Goal: Task Accomplishment & Management: Manage account settings

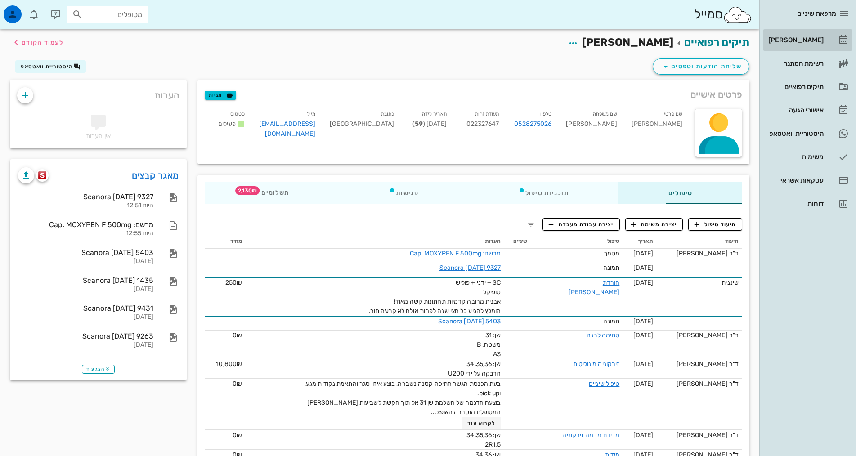
click at [797, 40] on div "[PERSON_NAME]" at bounding box center [794, 39] width 57 height 7
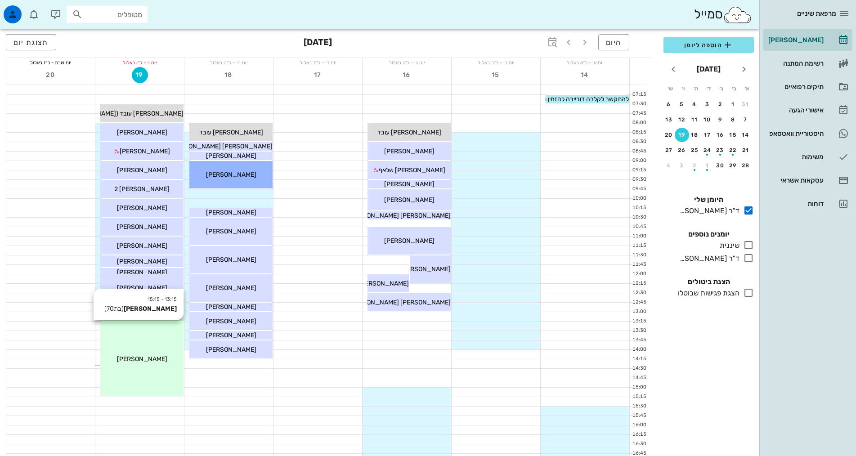
click at [160, 341] on div "13:15 - 15:15 [PERSON_NAME] (בת 70 ) [PERSON_NAME]" at bounding box center [141, 359] width 83 height 75
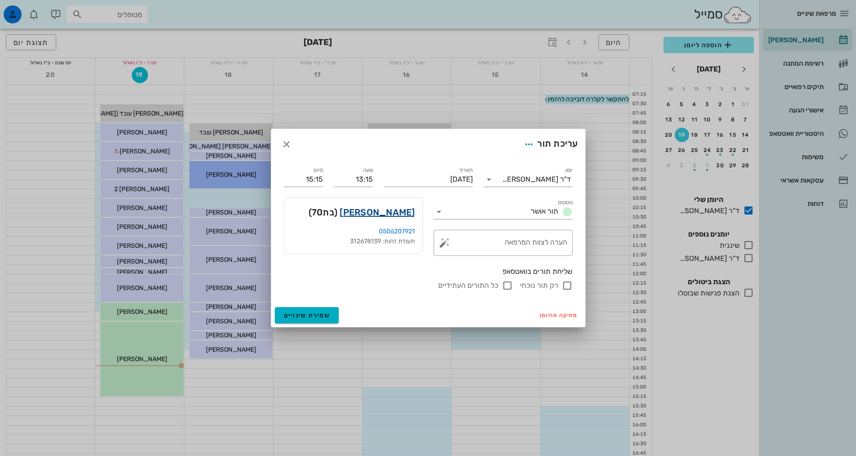
click at [407, 215] on link "[PERSON_NAME]" at bounding box center [377, 212] width 75 height 14
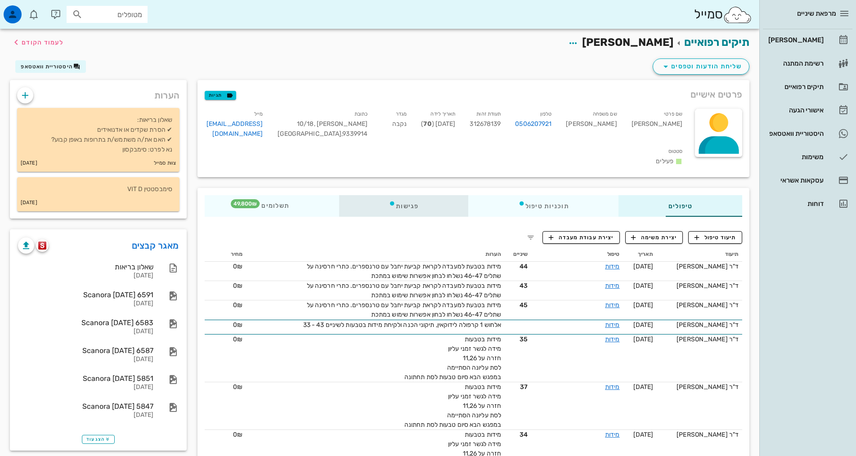
click at [370, 195] on div "פגישות" at bounding box center [403, 206] width 129 height 22
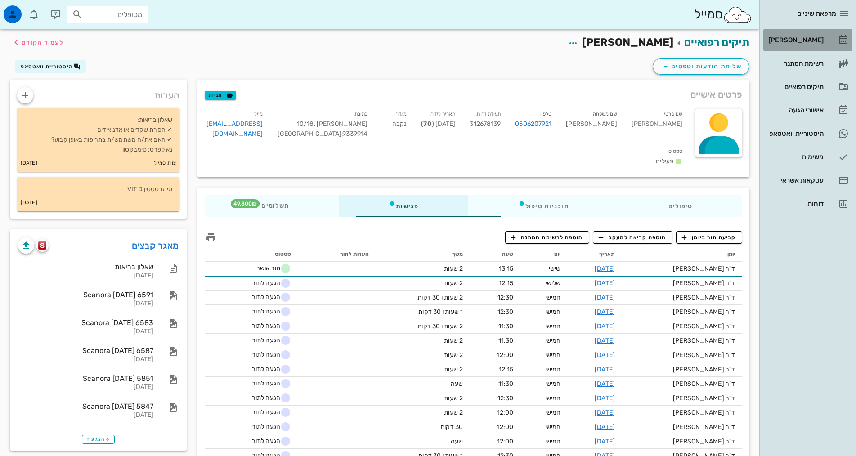
click at [796, 40] on div "[PERSON_NAME]" at bounding box center [794, 39] width 57 height 7
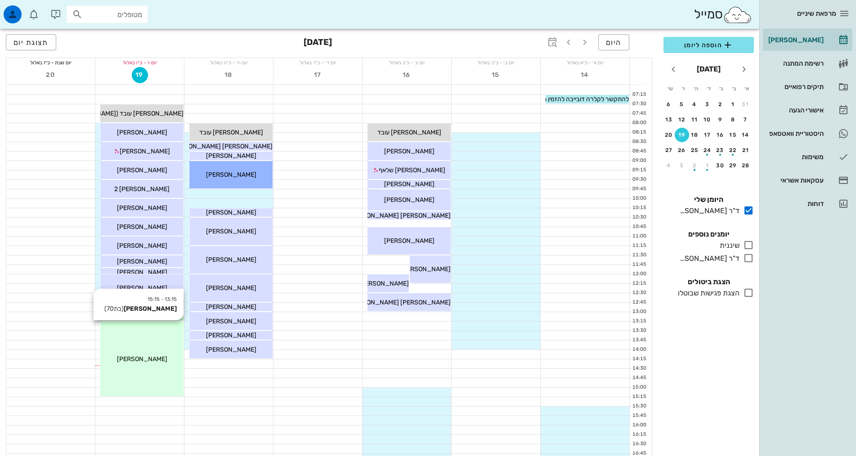
click at [163, 347] on div "13:15 - 15:15 [PERSON_NAME] (בת 70 ) [PERSON_NAME]" at bounding box center [141, 359] width 83 height 75
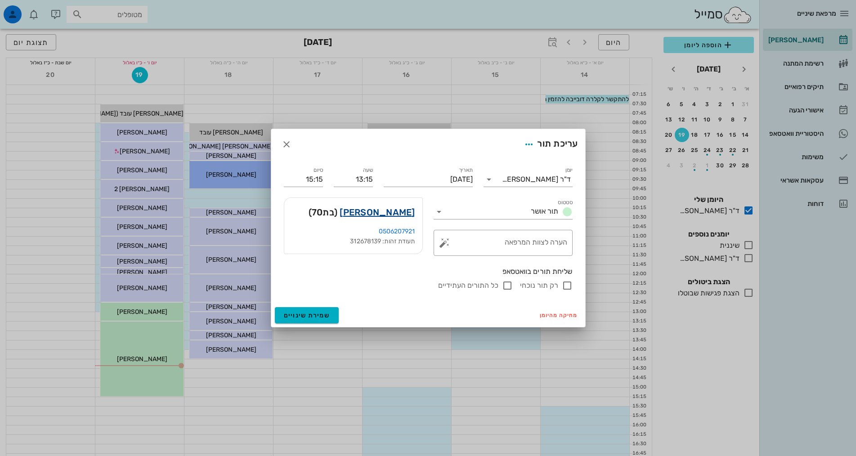
click at [381, 212] on link "[PERSON_NAME]" at bounding box center [377, 212] width 75 height 14
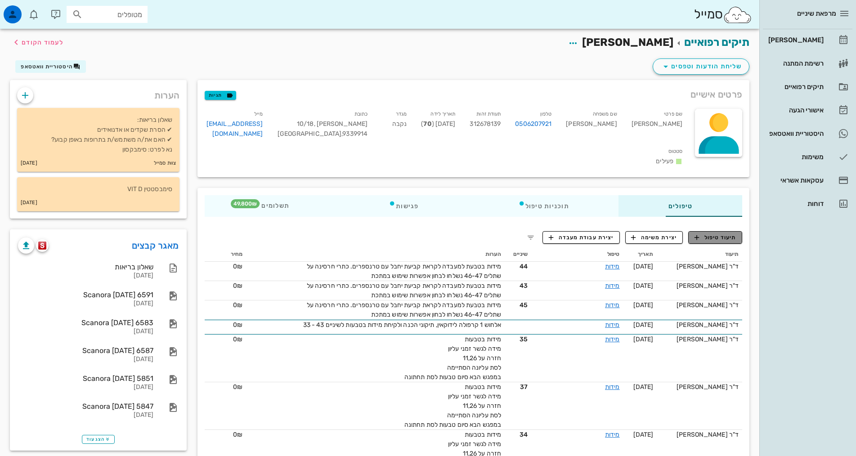
click at [705, 233] on span "תיעוד טיפול" at bounding box center [715, 237] width 42 height 8
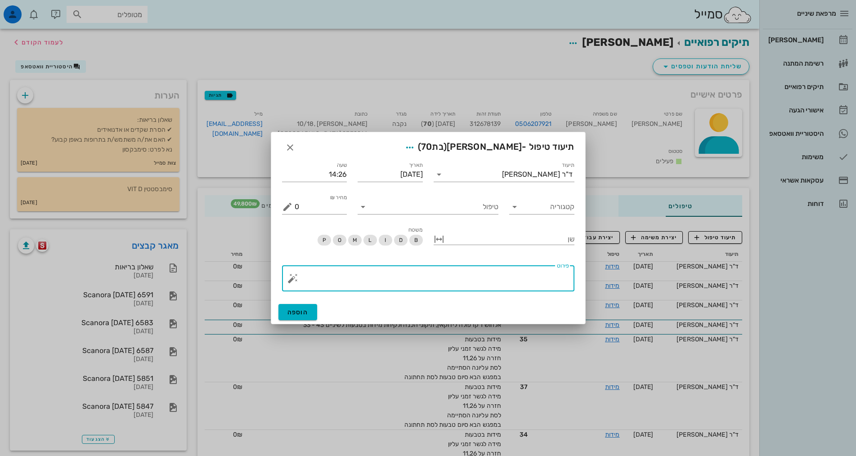
click at [517, 276] on textarea "פירוט" at bounding box center [432, 281] width 274 height 22
type textarea "יחבל"
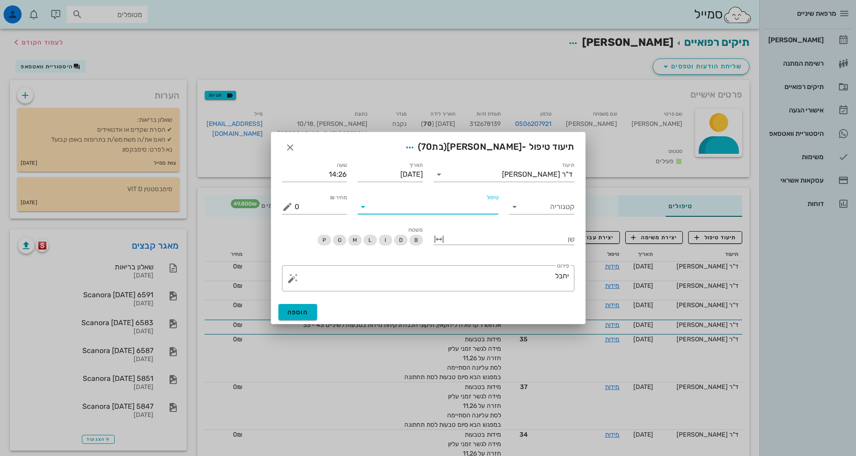
click at [428, 211] on input "טיפול" at bounding box center [434, 207] width 128 height 14
type input "מיד"
click at [452, 228] on div "מידות (מדות)" at bounding box center [421, 228] width 137 height 9
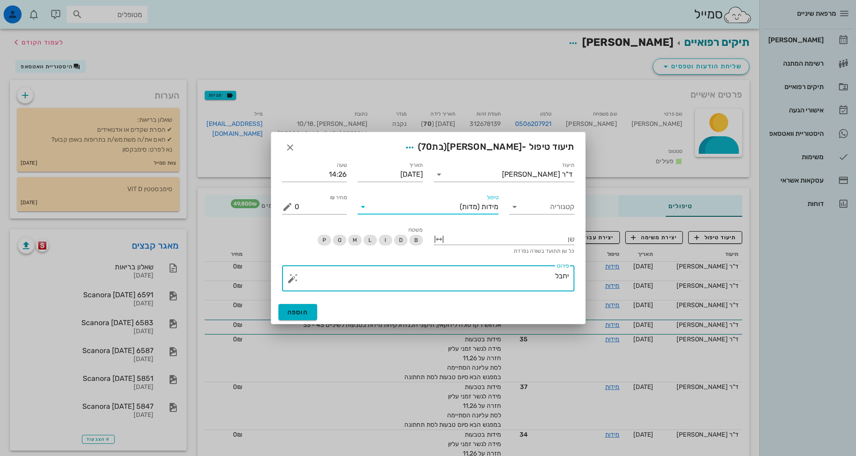
click at [501, 276] on textarea "יחבל" at bounding box center [432, 281] width 274 height 22
type textarea "יחבל עם טרנספרים"
click at [298, 309] on span "הוספה" at bounding box center [297, 313] width 21 height 8
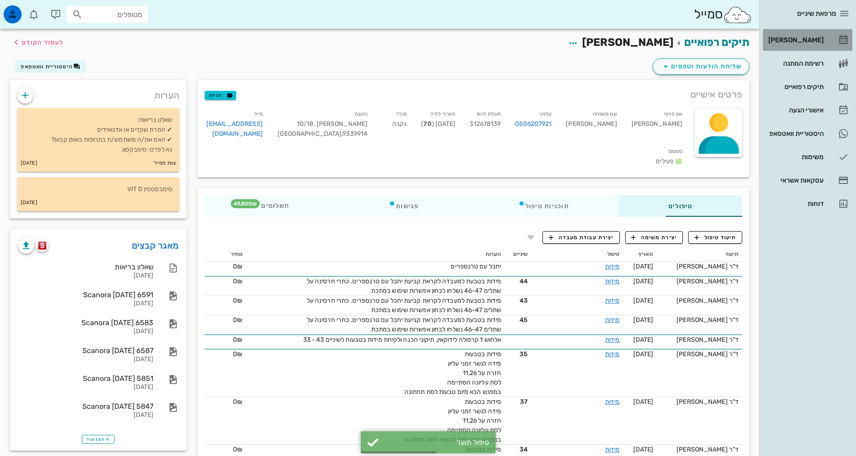
click at [805, 39] on div "[PERSON_NAME]" at bounding box center [794, 39] width 57 height 7
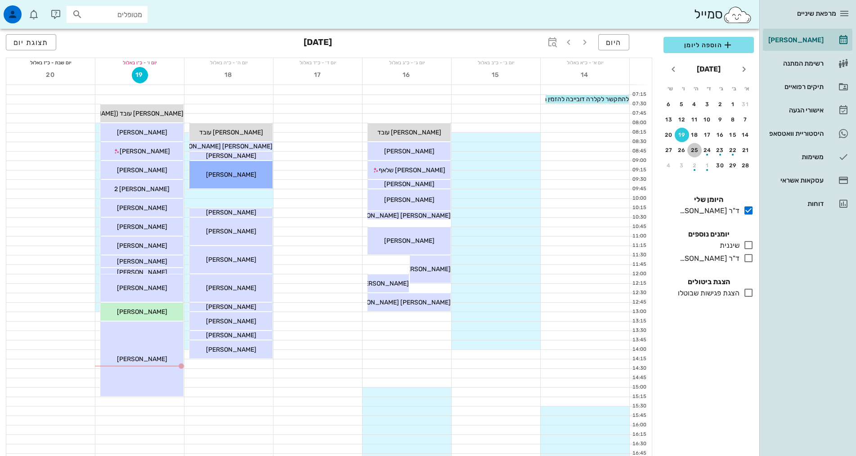
click at [693, 149] on div "25" at bounding box center [694, 150] width 14 height 6
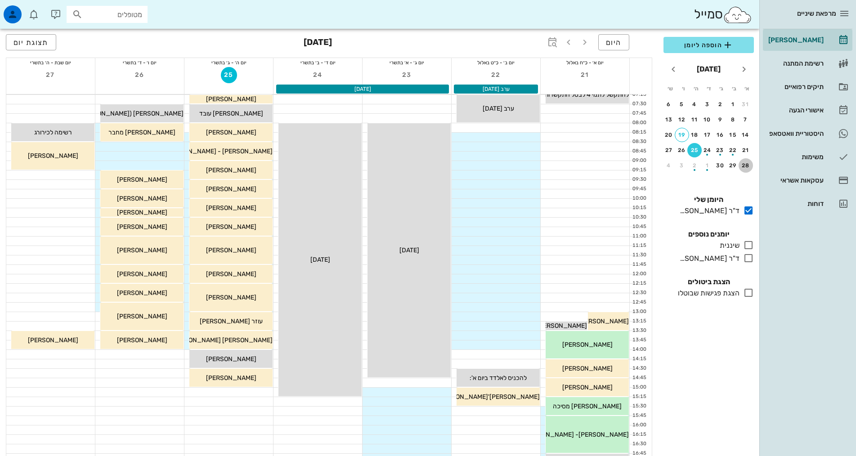
click at [741, 166] on div "28" at bounding box center [745, 165] width 14 height 6
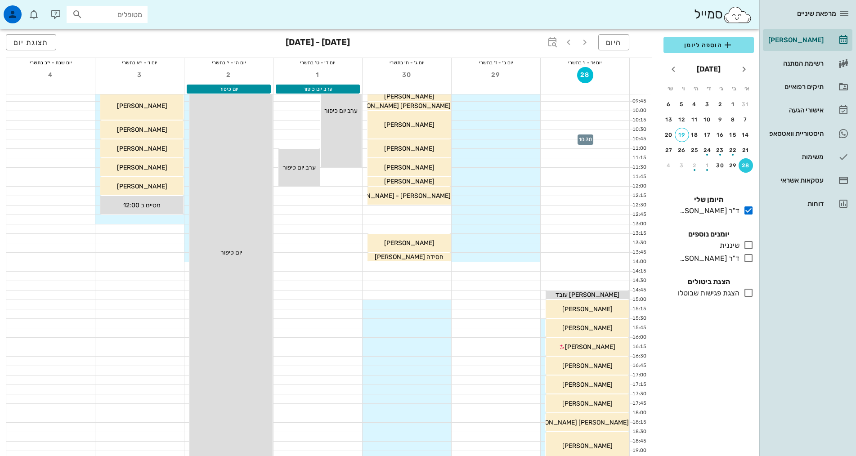
scroll to position [90, 0]
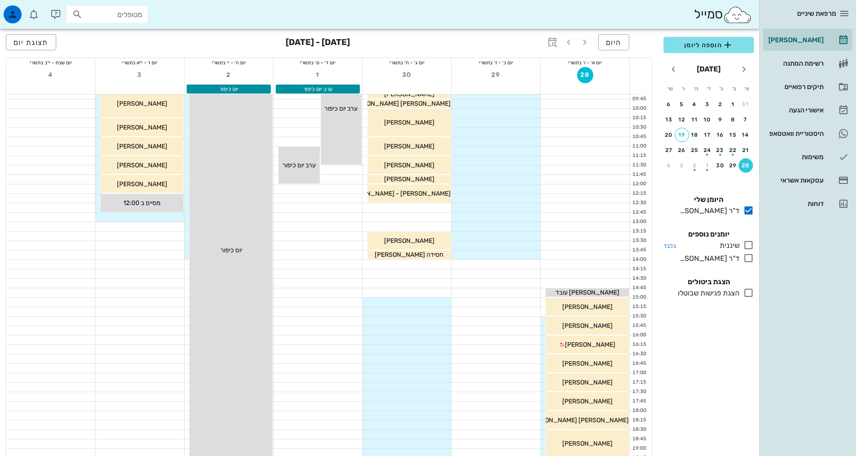
click at [749, 247] on icon at bounding box center [748, 245] width 11 height 11
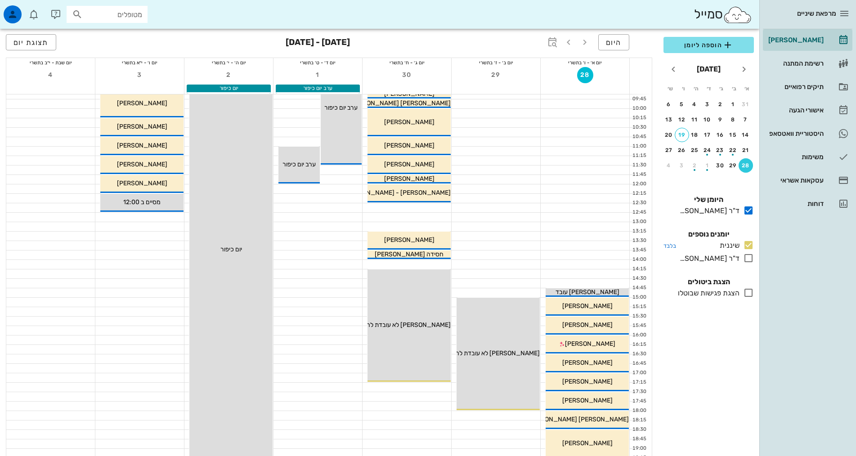
click at [747, 247] on icon at bounding box center [748, 245] width 11 height 11
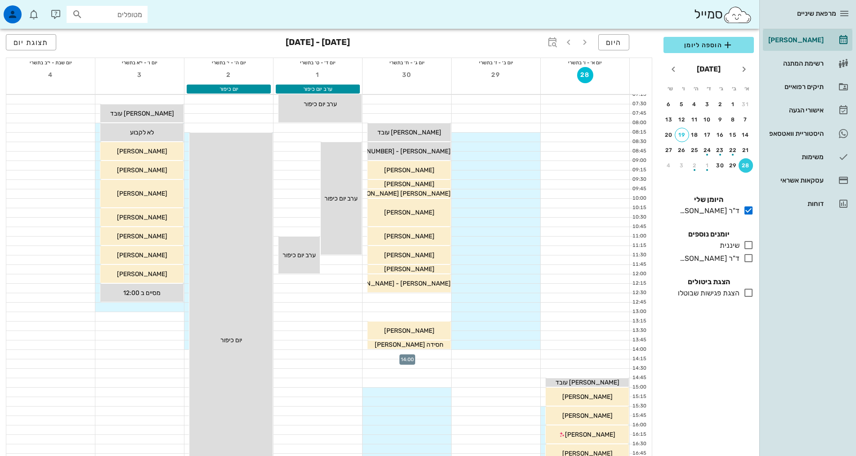
click at [428, 354] on div at bounding box center [406, 354] width 89 height 9
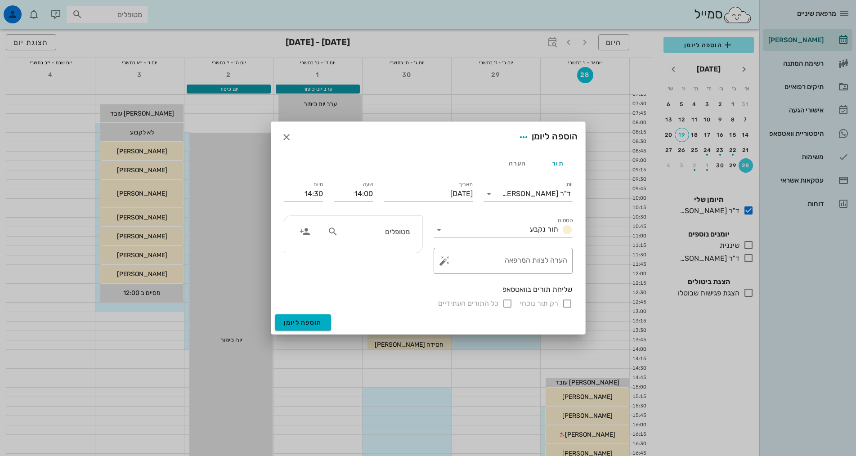
click at [407, 235] on input "מטופלים" at bounding box center [374, 232] width 69 height 12
type input "[PERSON_NAME]"
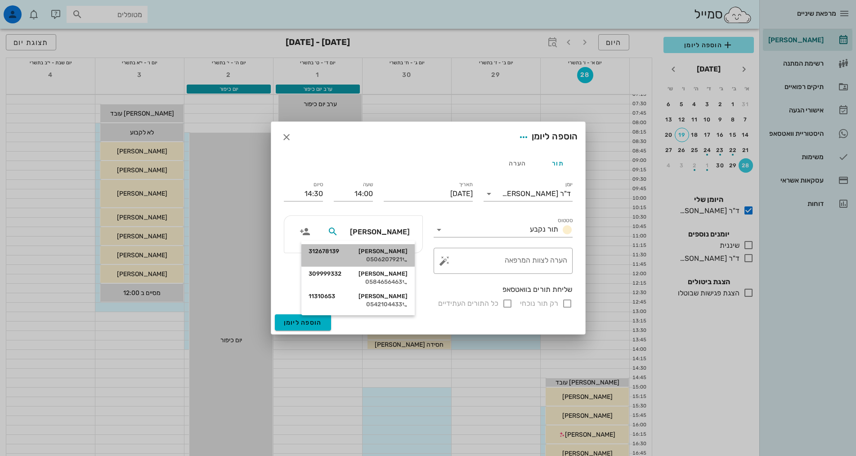
click at [403, 254] on div "[PERSON_NAME] 312678139" at bounding box center [358, 251] width 99 height 7
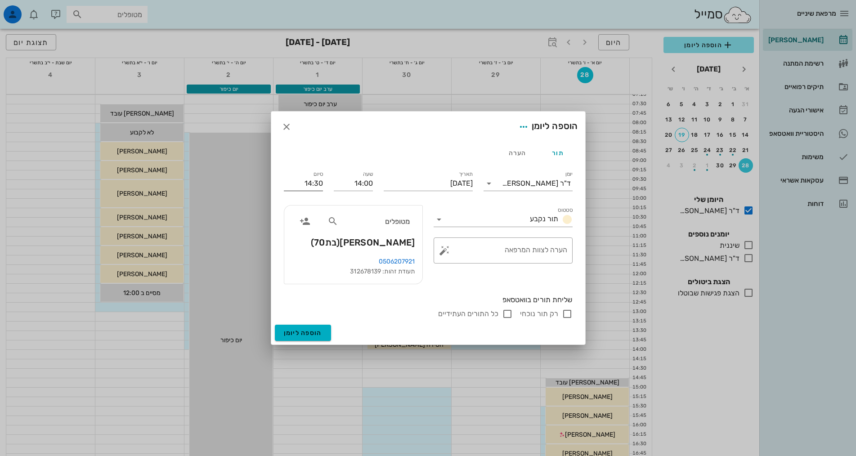
click at [308, 184] on input "14:30" at bounding box center [303, 183] width 39 height 14
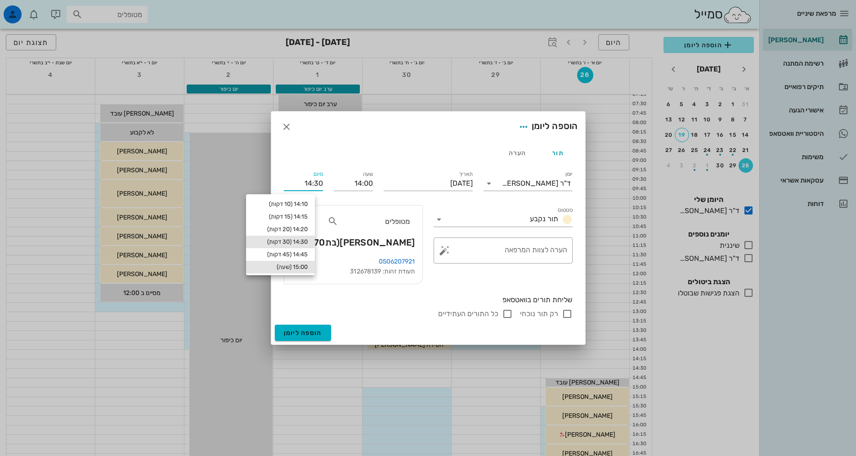
click at [302, 268] on div "15:00 (שעה)" at bounding box center [280, 267] width 54 height 7
type input "15:00"
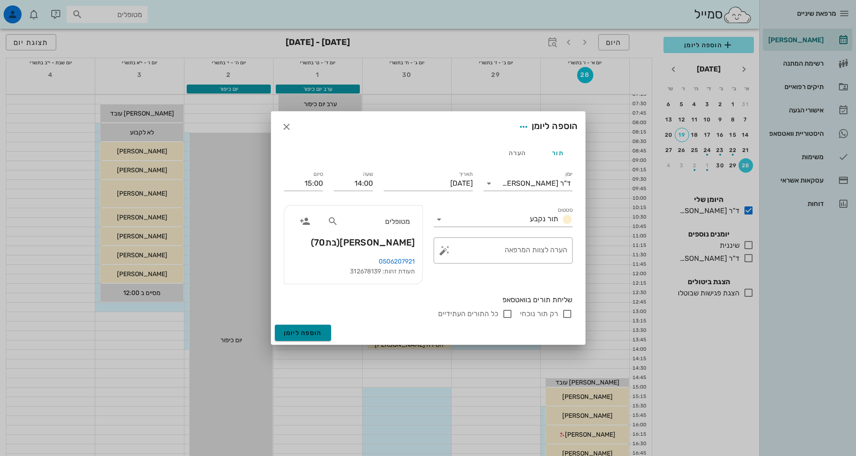
click at [310, 334] on span "הוספה ליומן" at bounding box center [303, 333] width 38 height 8
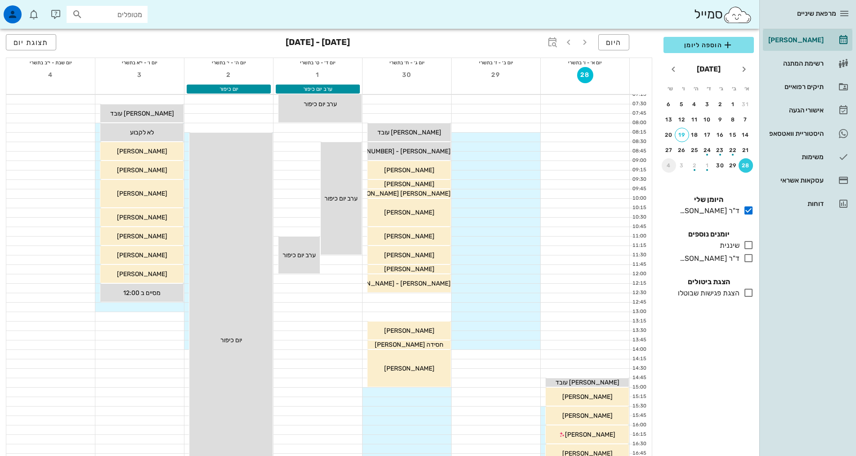
click at [668, 164] on div "4" at bounding box center [669, 165] width 14 height 6
click at [708, 116] on div "8" at bounding box center [707, 119] width 14 height 6
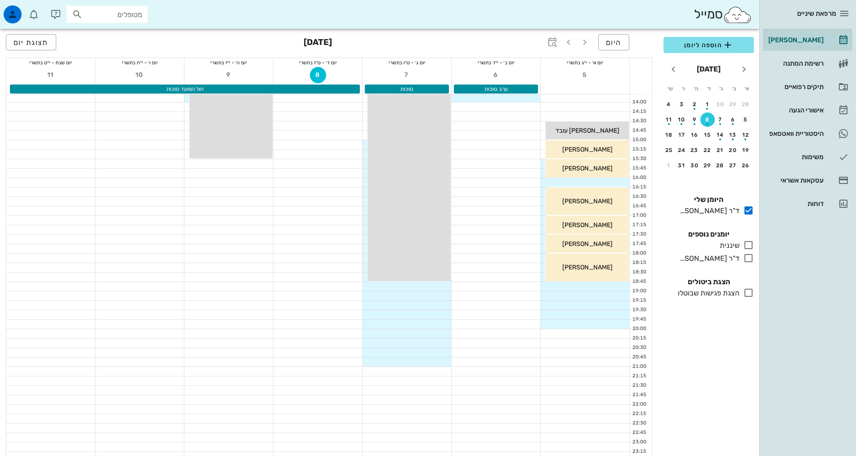
scroll to position [270, 0]
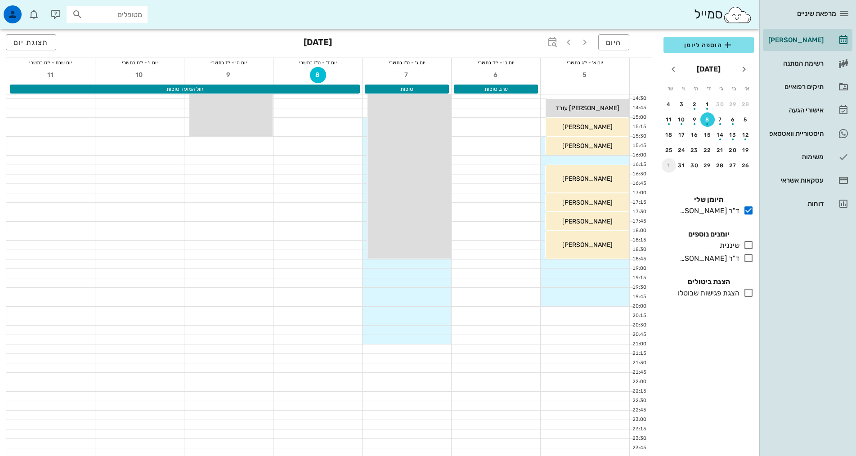
click at [669, 165] on div "1" at bounding box center [669, 165] width 14 height 6
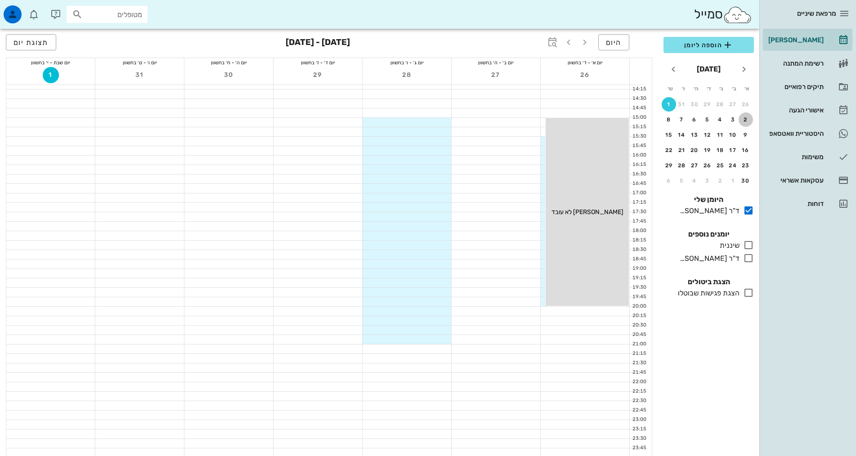
click at [744, 120] on div "2" at bounding box center [745, 119] width 14 height 6
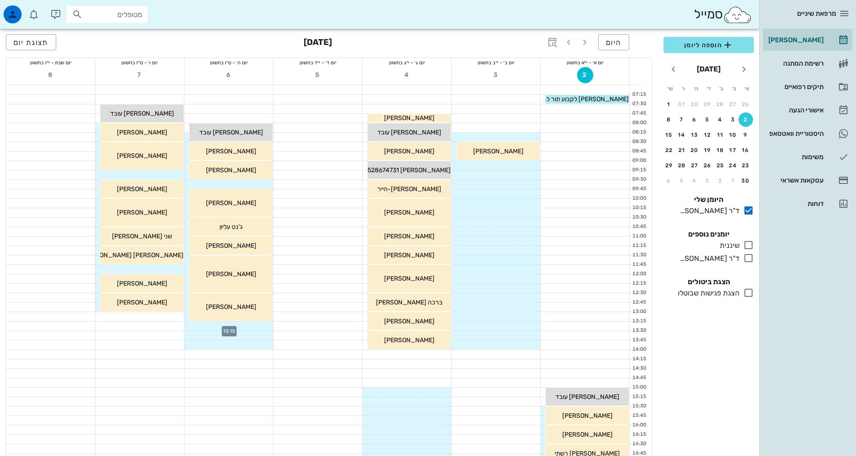
click at [237, 327] on div at bounding box center [228, 326] width 89 height 9
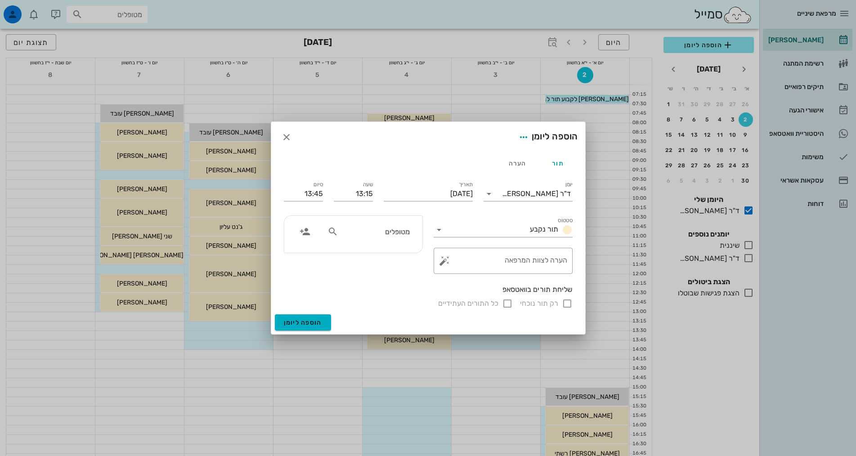
click at [392, 235] on input "מטופלים" at bounding box center [374, 232] width 69 height 12
type input "[PERSON_NAME]"
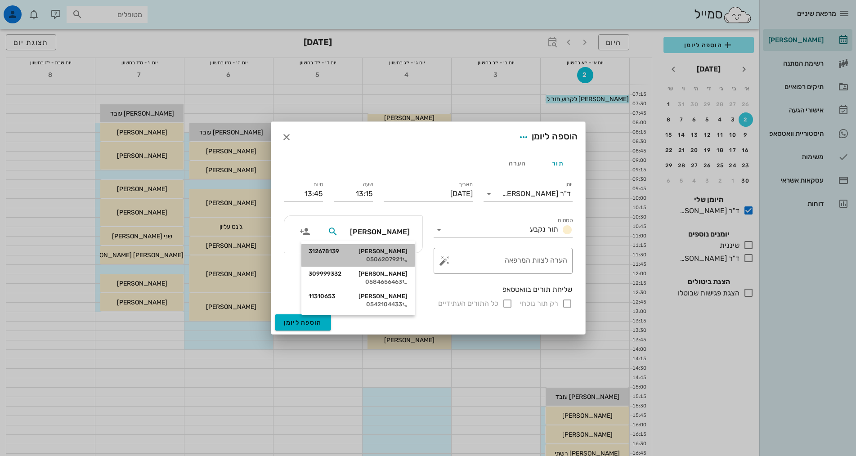
click at [401, 255] on div "[PERSON_NAME] 312678139" at bounding box center [358, 251] width 99 height 7
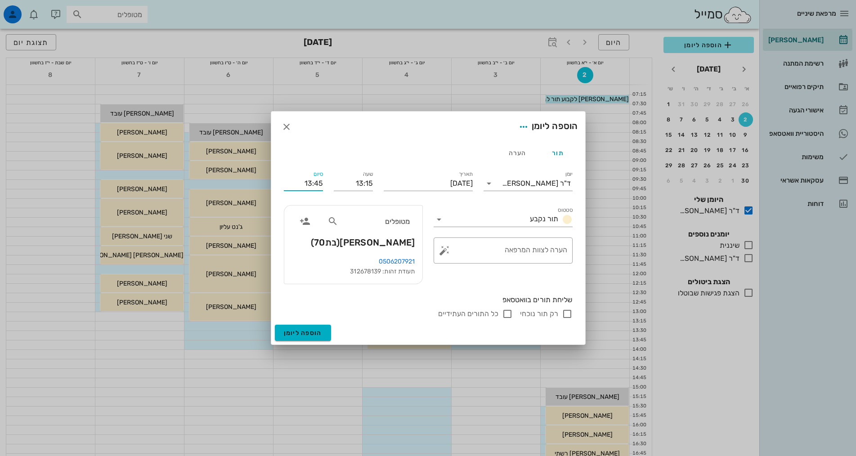
click at [320, 184] on input "13:45" at bounding box center [303, 183] width 39 height 14
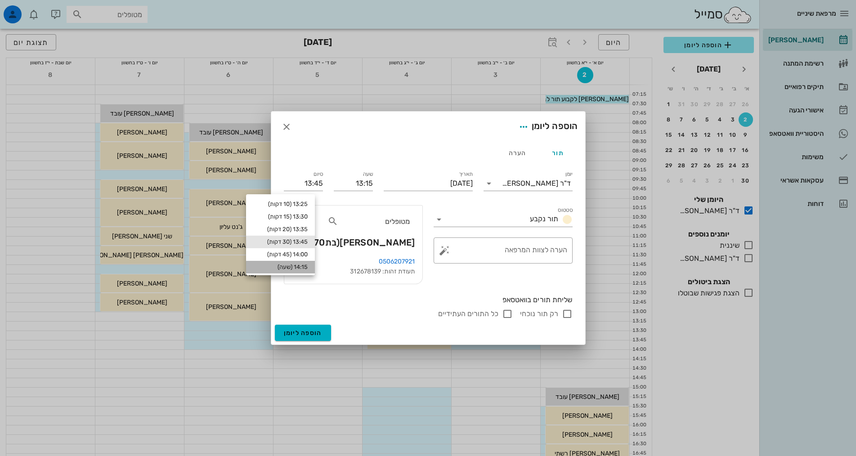
click at [303, 267] on div "14:15 (שעה)" at bounding box center [280, 267] width 54 height 7
type input "14:15"
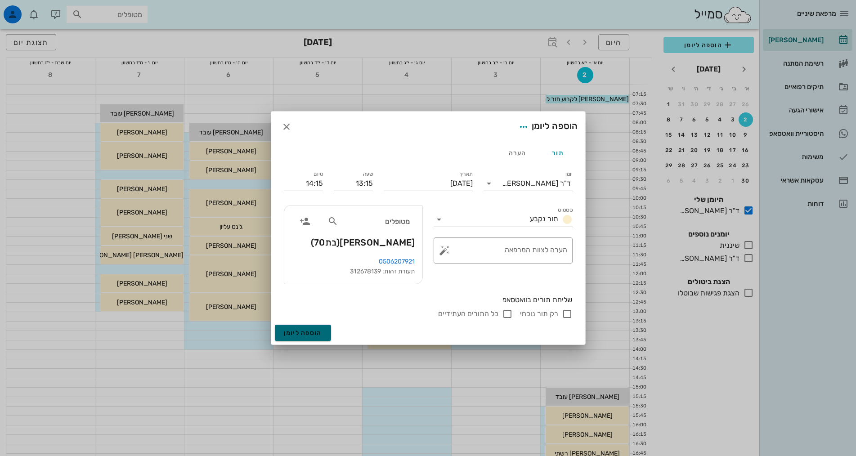
click at [309, 336] on span "הוספה ליומן" at bounding box center [303, 333] width 38 height 8
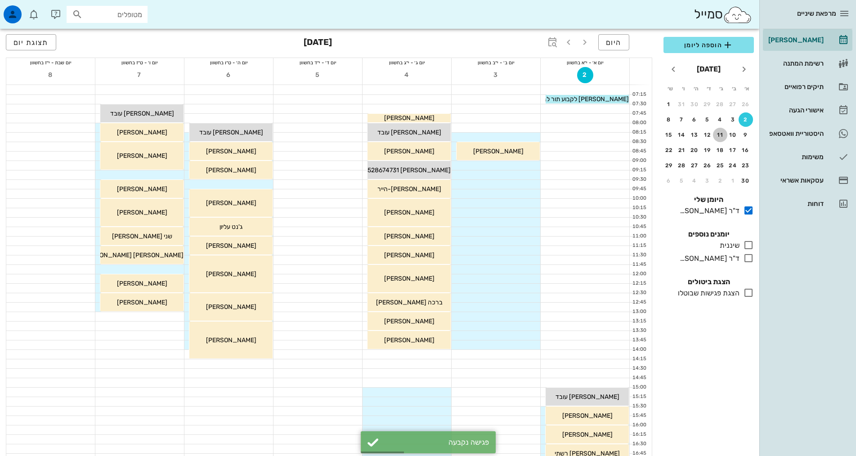
click at [717, 134] on div "11" at bounding box center [720, 135] width 14 height 6
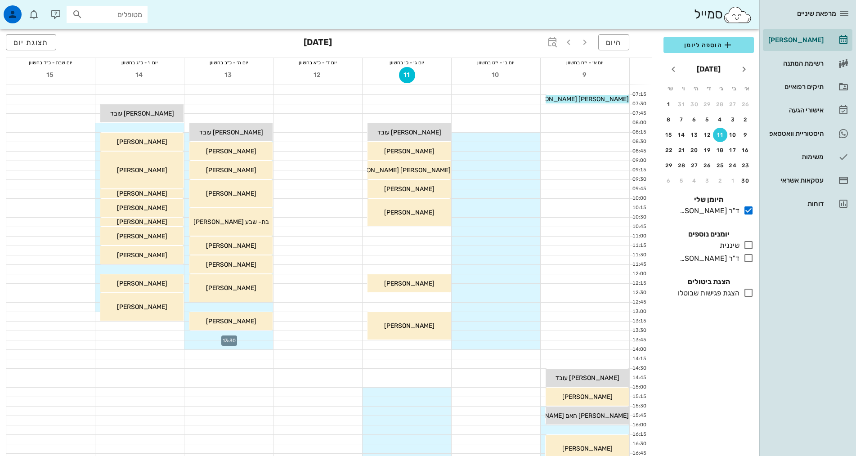
click at [254, 335] on div at bounding box center [228, 335] width 89 height 9
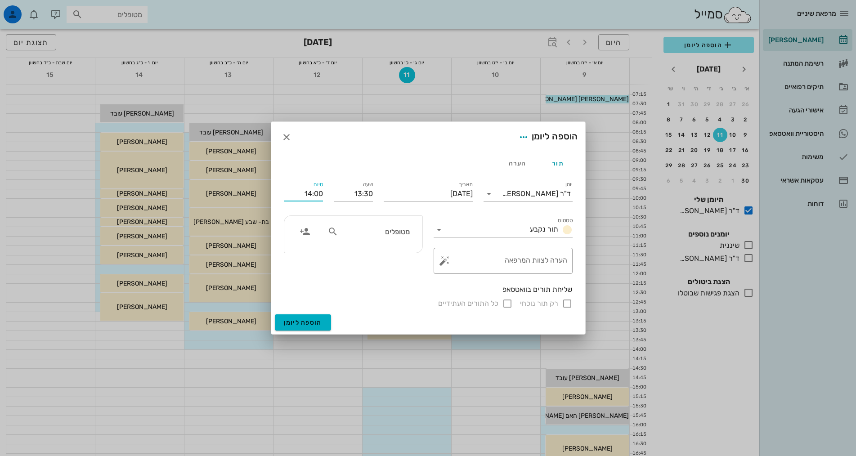
click at [310, 193] on input "14:00" at bounding box center [303, 194] width 39 height 14
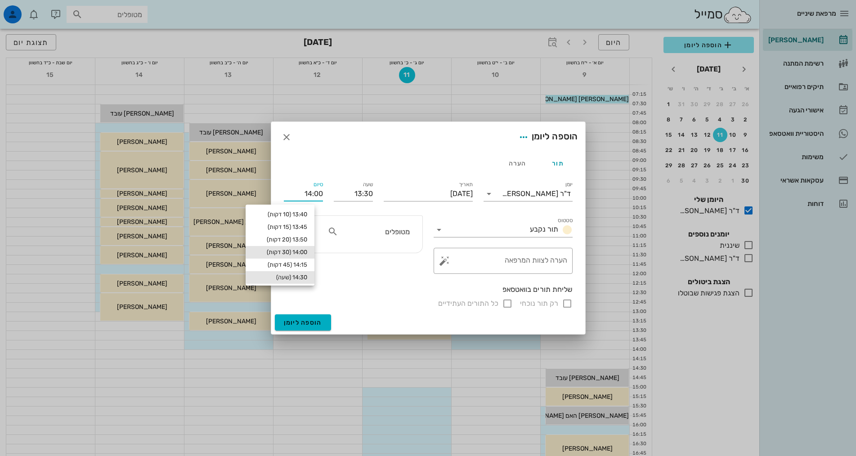
click at [303, 275] on div "14:30 (שעה)" at bounding box center [280, 277] width 54 height 7
type input "14:30"
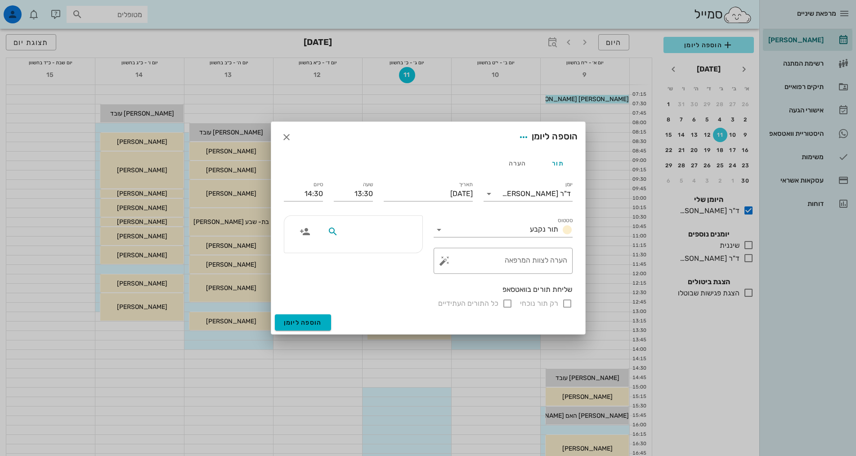
click at [388, 236] on input "text" at bounding box center [374, 232] width 69 height 12
type input "[PERSON_NAME]"
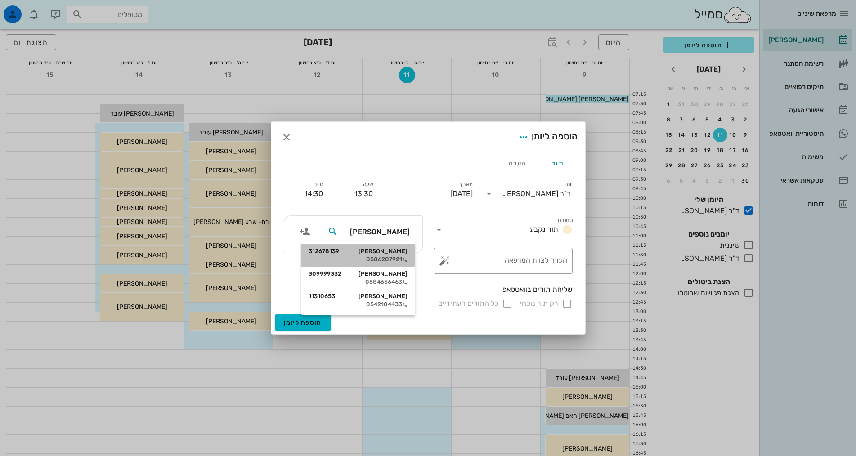
click at [387, 252] on div "[PERSON_NAME] 312678139" at bounding box center [358, 251] width 99 height 7
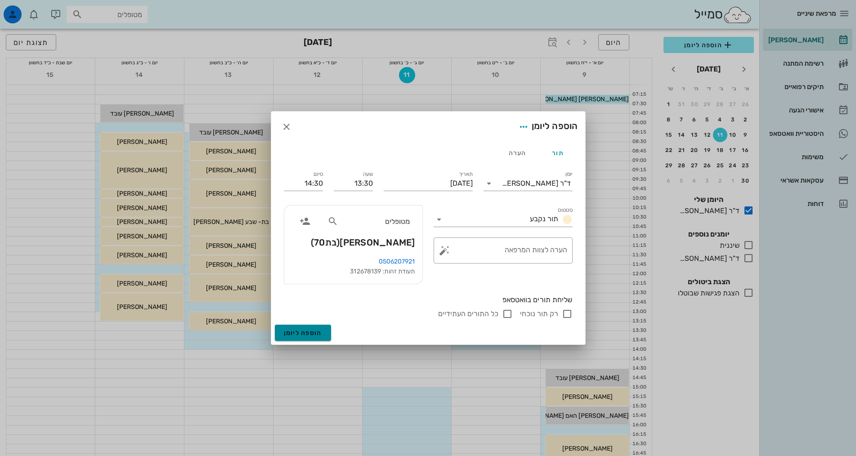
drag, startPoint x: 297, startPoint y: 325, endPoint x: 305, endPoint y: 321, distance: 8.7
click at [298, 325] on button "הוספה ליומן" at bounding box center [303, 333] width 56 height 16
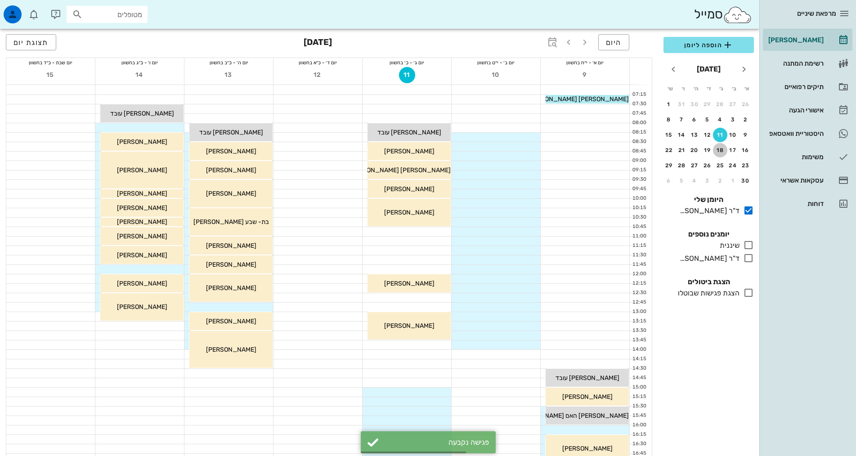
click at [718, 150] on div "18" at bounding box center [720, 150] width 14 height 6
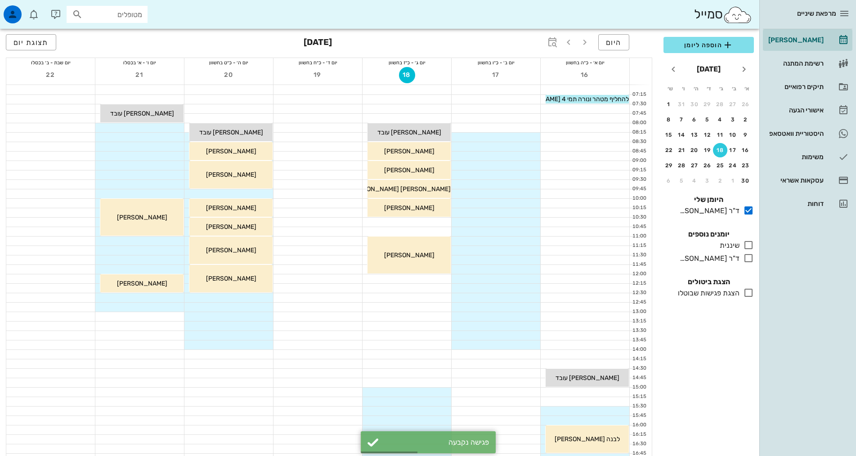
click at [260, 296] on div at bounding box center [228, 297] width 89 height 9
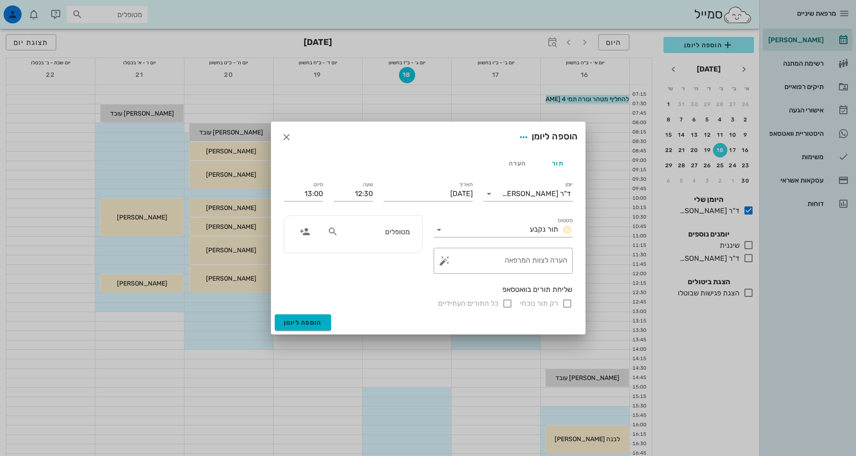
click at [400, 233] on input "מטופלים" at bounding box center [374, 232] width 69 height 12
type input "[PERSON_NAME]"
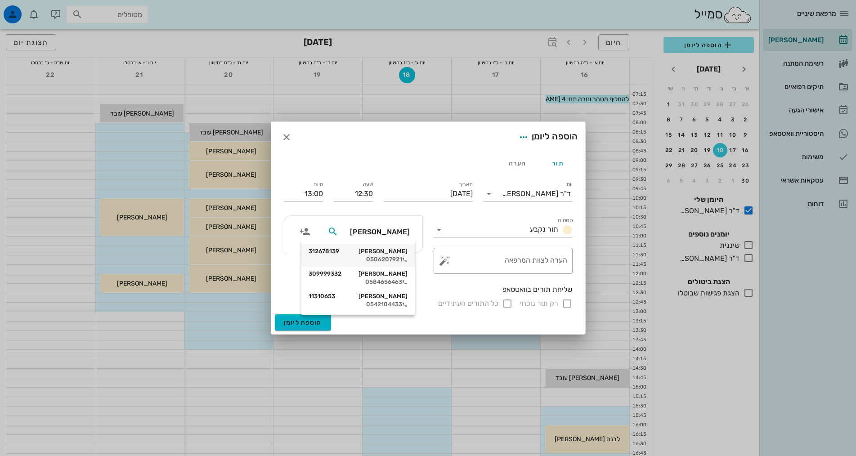
click at [403, 250] on div "[PERSON_NAME] 312678139" at bounding box center [358, 251] width 99 height 7
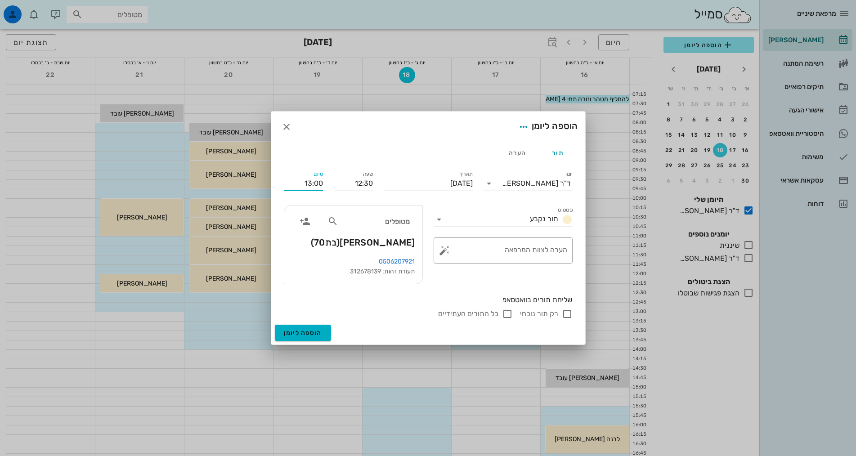
click at [312, 181] on input "13:00" at bounding box center [303, 183] width 39 height 14
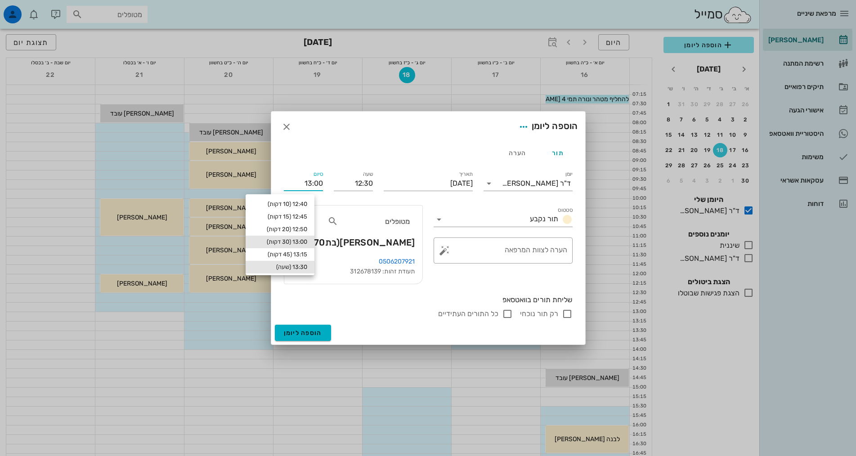
click at [306, 265] on div "13:30 (שעה)" at bounding box center [280, 267] width 54 height 7
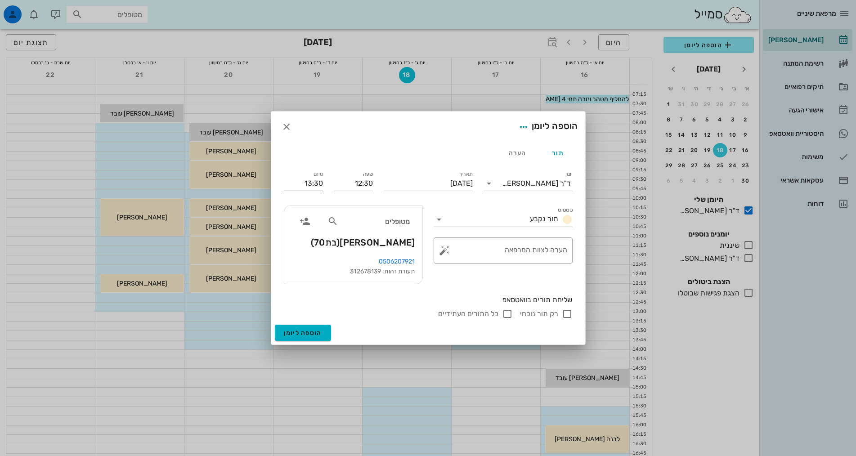
click at [312, 184] on input "13:30" at bounding box center [303, 183] width 39 height 14
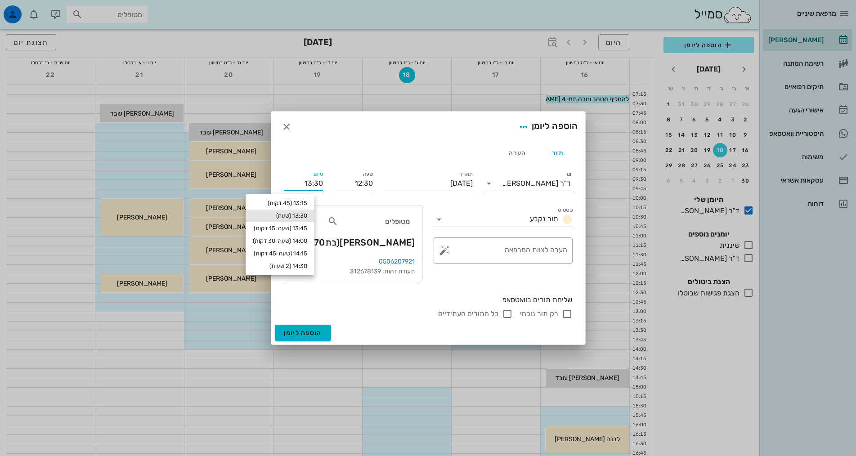
scroll to position [55, 0]
click at [307, 264] on div "14:30 (2 שעות)" at bounding box center [280, 262] width 54 height 7
type input "14:30"
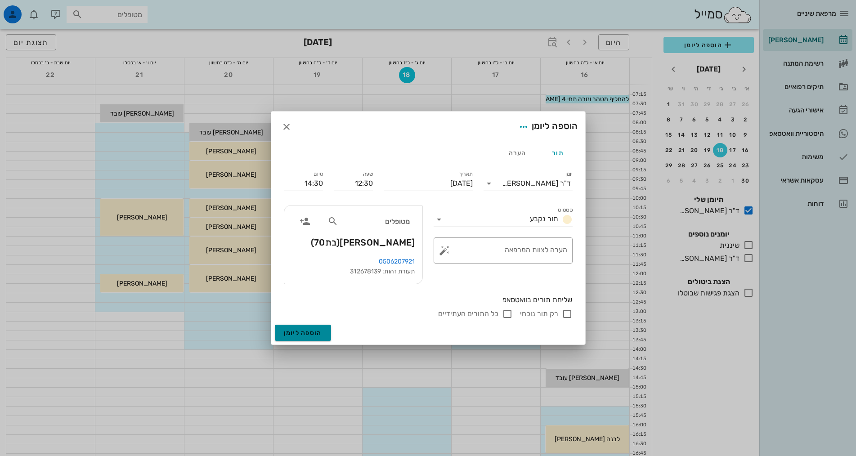
click at [308, 331] on span "הוספה ליומן" at bounding box center [303, 333] width 38 height 8
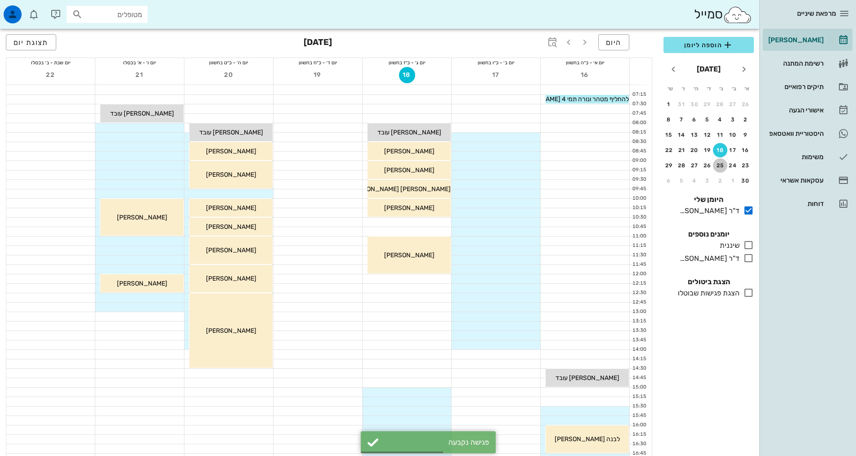
click at [720, 165] on div "25" at bounding box center [720, 165] width 14 height 6
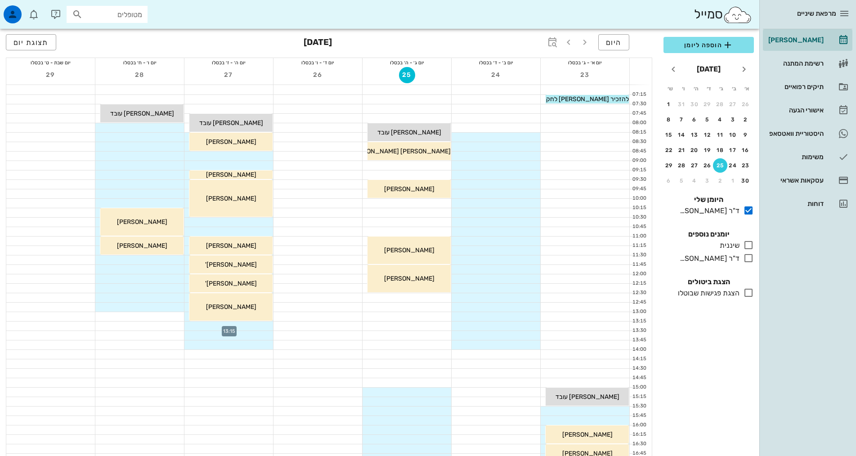
click at [243, 325] on div at bounding box center [228, 326] width 89 height 9
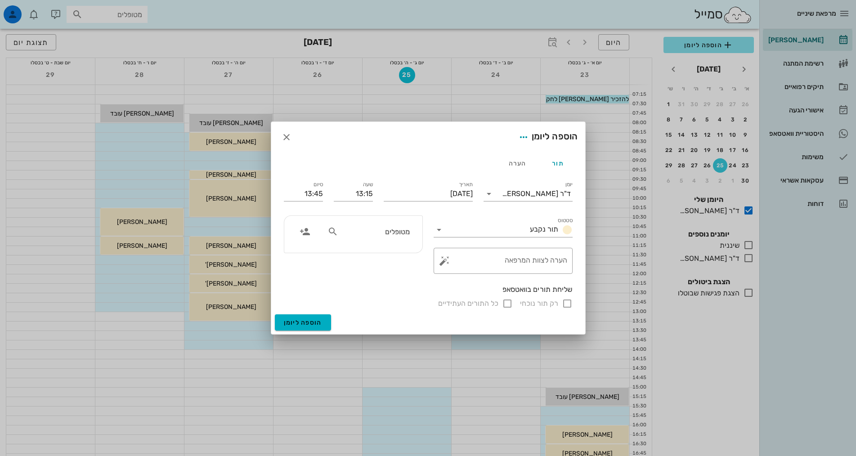
click at [375, 226] on input "מטופלים" at bounding box center [374, 232] width 69 height 12
type input "[PERSON_NAME]"
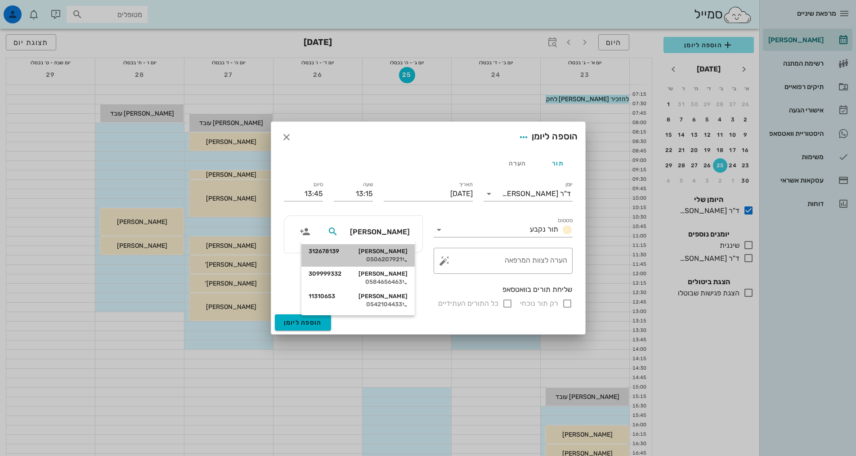
click at [378, 250] on div "[PERSON_NAME] 312678139" at bounding box center [358, 251] width 99 height 7
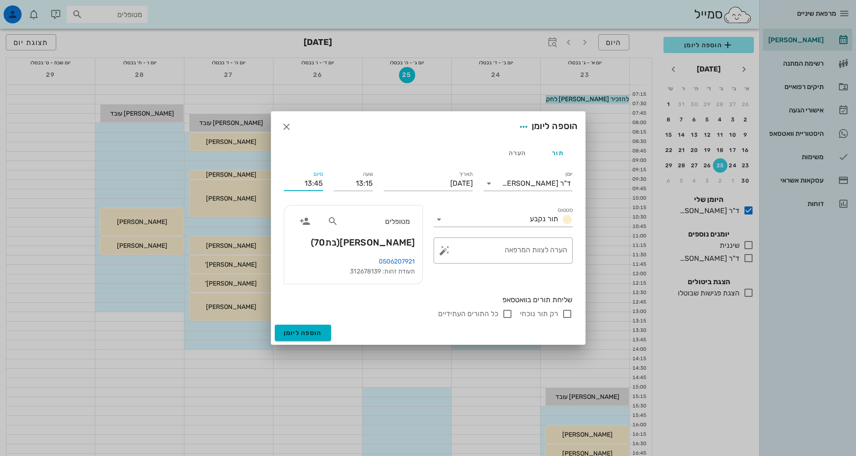
click at [315, 183] on input "13:45" at bounding box center [303, 183] width 39 height 14
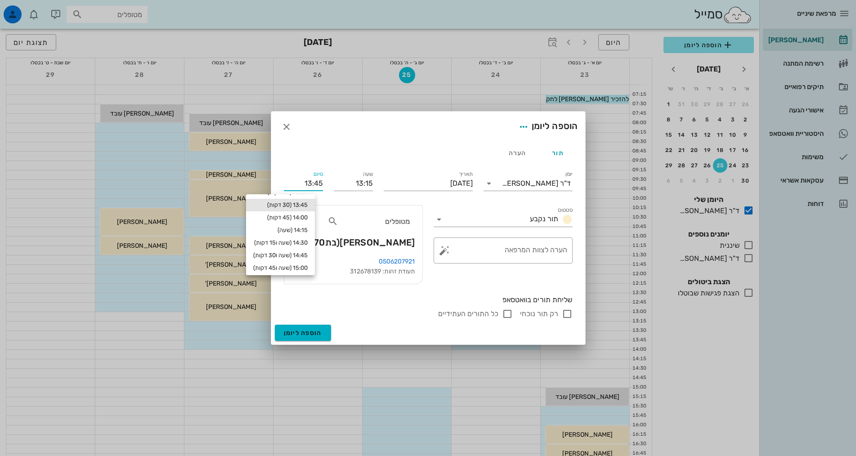
scroll to position [41, 0]
click at [308, 252] on div "14:45 (שעה ו30 דקות)" at bounding box center [280, 251] width 54 height 7
type input "14:45"
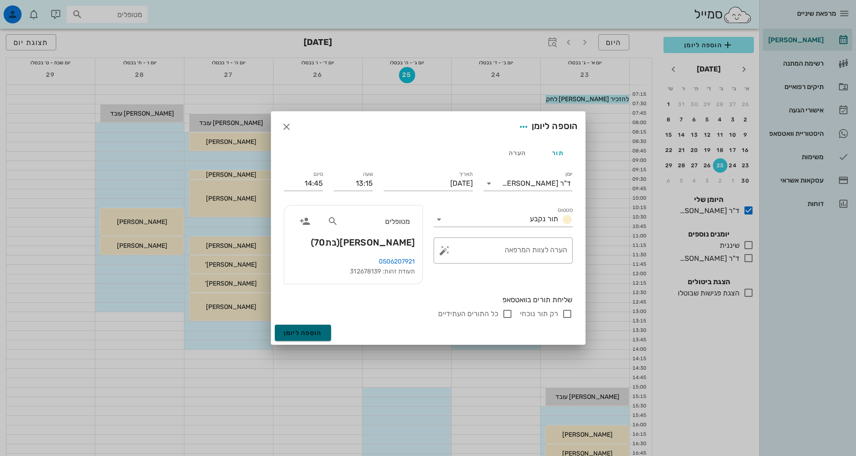
click at [320, 333] on span "הוספה ליומן" at bounding box center [303, 333] width 38 height 8
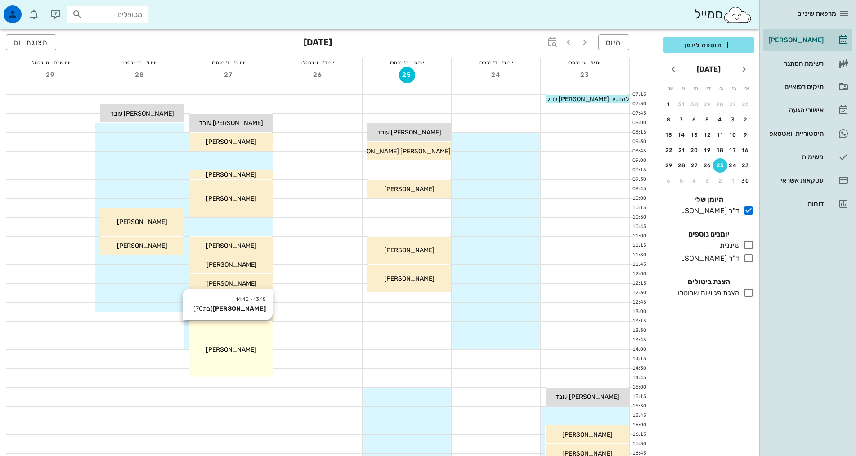
click at [248, 348] on div "[PERSON_NAME]" at bounding box center [230, 349] width 83 height 9
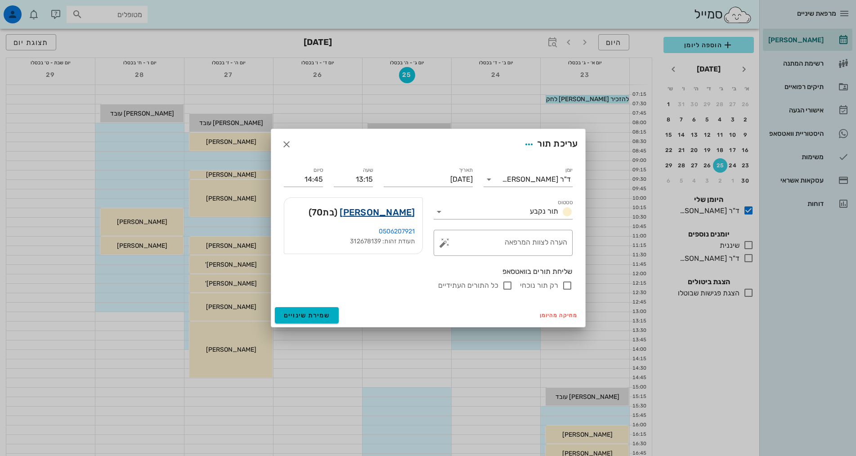
click at [407, 212] on link "[PERSON_NAME]" at bounding box center [377, 212] width 75 height 14
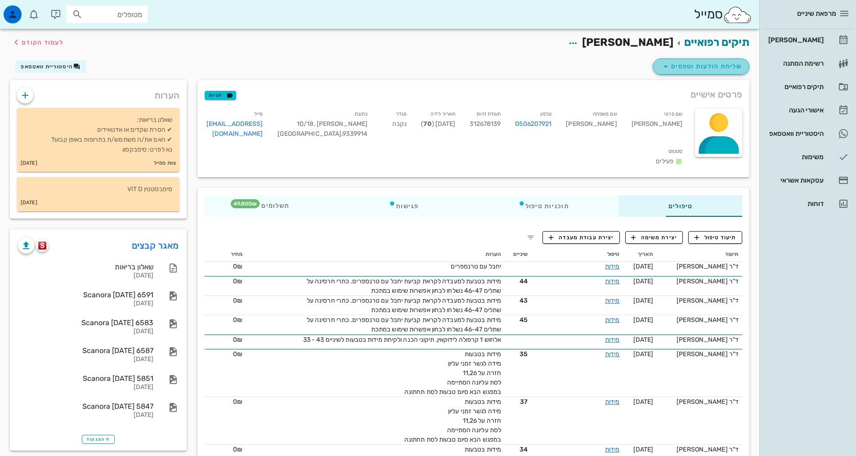
click at [684, 66] on span "שליחת הודעות וטפסים" at bounding box center [700, 66] width 81 height 11
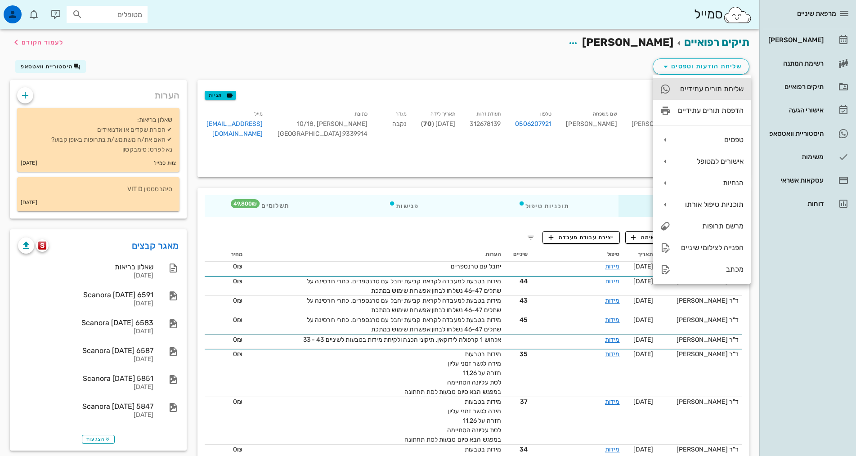
click at [691, 90] on div "שליחת תורים עתידיים" at bounding box center [711, 89] width 66 height 9
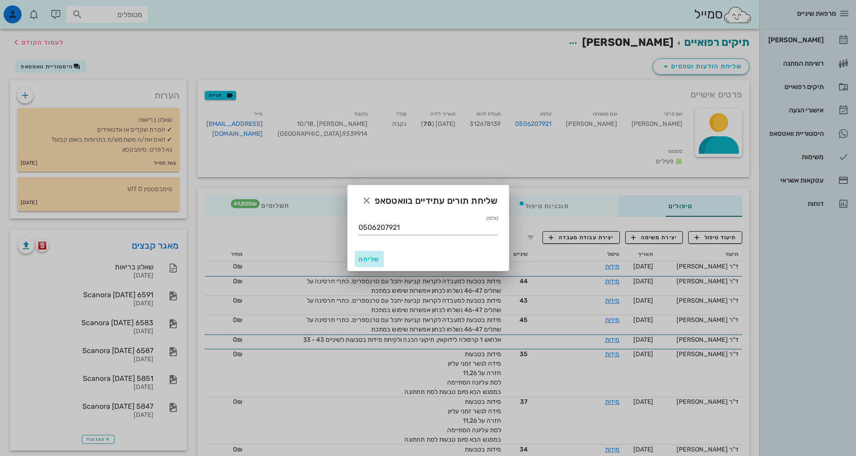
click at [368, 258] on span "שליחה" at bounding box center [369, 259] width 22 height 8
